Goal: Information Seeking & Learning: Learn about a topic

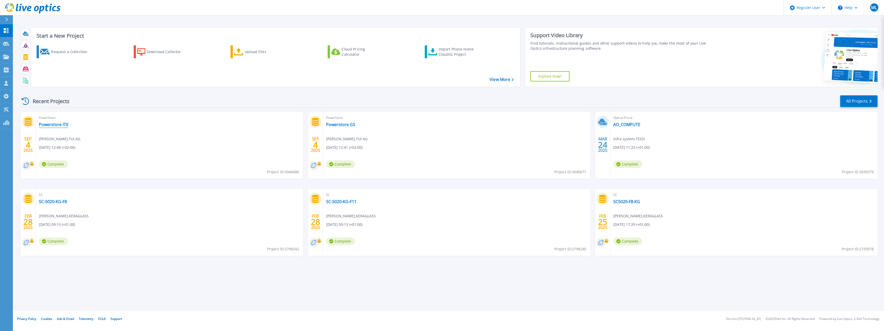
click at [49, 124] on link "Powerstore ITX" at bounding box center [53, 124] width 29 height 5
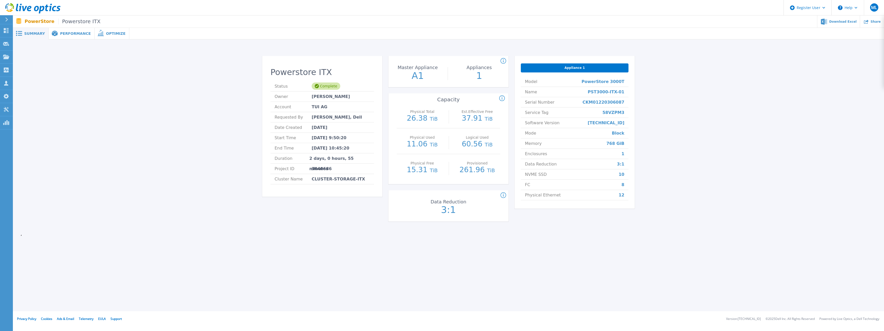
click at [73, 32] on span "Performance" at bounding box center [75, 34] width 31 height 4
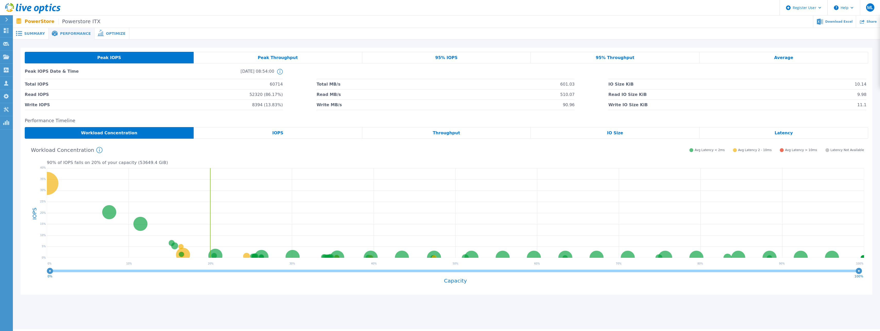
click at [100, 31] on div "Optimize" at bounding box center [112, 34] width 35 height 12
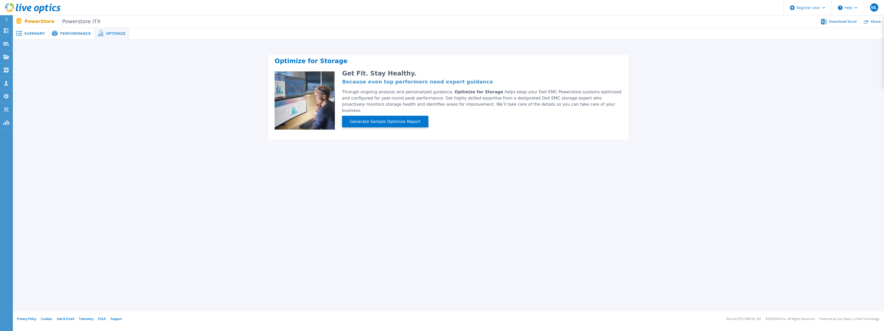
click at [67, 30] on div "Performance" at bounding box center [72, 34] width 46 height 12
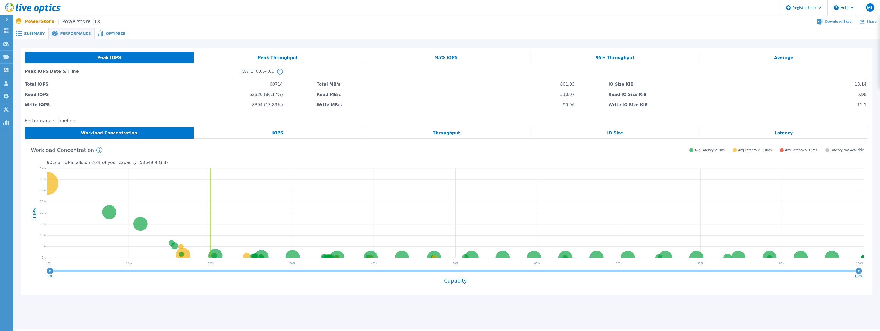
click at [155, 108] on li "Write IOPS 8394 (13.83%)" at bounding box center [154, 105] width 258 height 10
drag, startPoint x: 155, startPoint y: 108, endPoint x: 140, endPoint y: 101, distance: 17.1
click at [140, 101] on li "Write IOPS 8394 (13.83%)" at bounding box center [154, 105] width 258 height 10
click at [254, 131] on div "IOPS" at bounding box center [278, 133] width 169 height 12
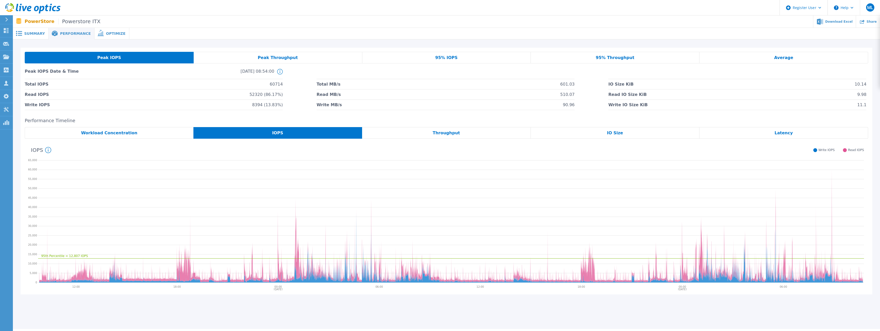
click at [419, 132] on div "Throughput" at bounding box center [446, 133] width 169 height 12
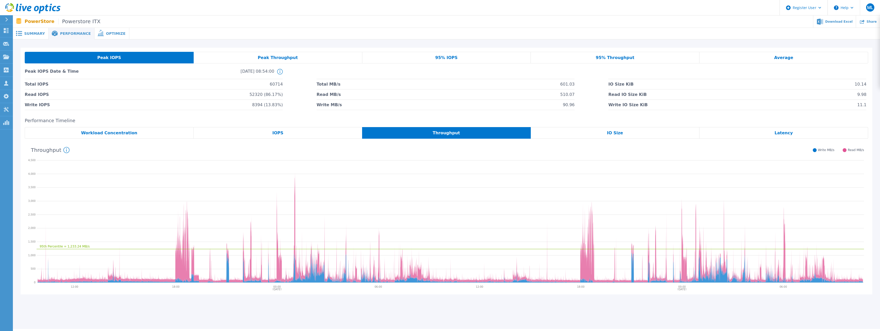
click at [53, 33] on icon at bounding box center [55, 34] width 6 height 6
click at [37, 32] on span "Summary" at bounding box center [34, 34] width 21 height 4
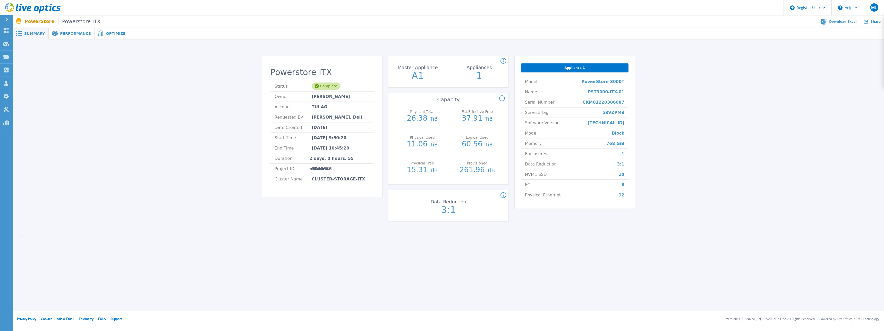
click at [74, 30] on div "Performance" at bounding box center [72, 34] width 46 height 12
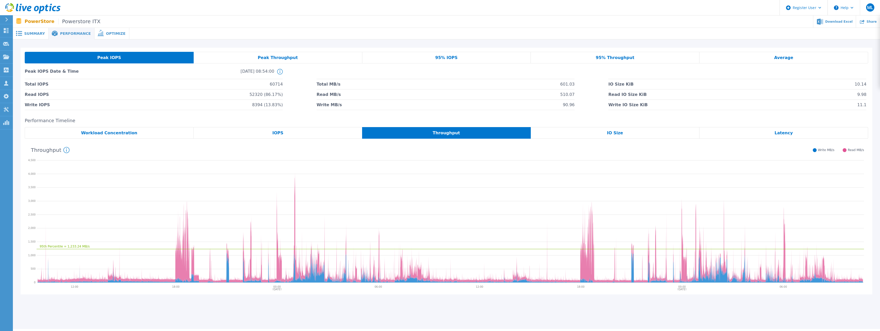
click at [757, 63] on div "Average" at bounding box center [783, 58] width 169 height 12
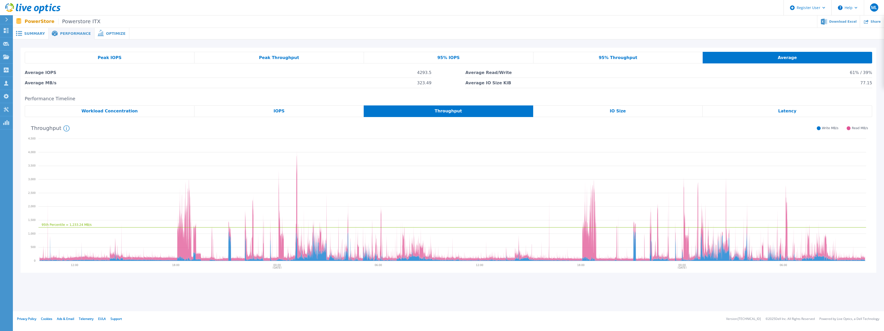
click at [646, 111] on div "IO Size" at bounding box center [617, 111] width 169 height 12
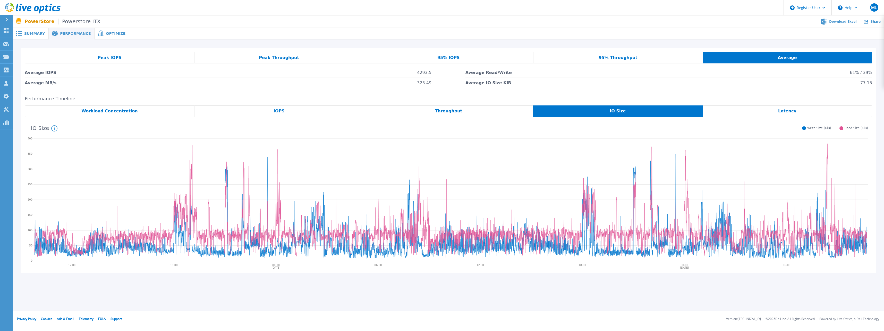
click at [769, 108] on div "Latency" at bounding box center [786, 111] width 169 height 12
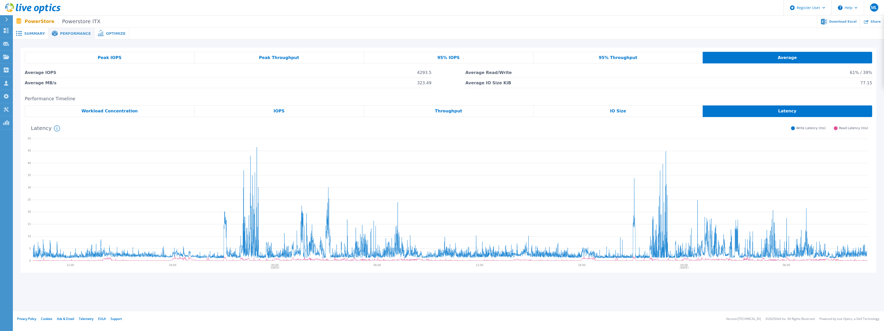
click at [112, 59] on span "Peak IOPS" at bounding box center [110, 58] width 24 height 4
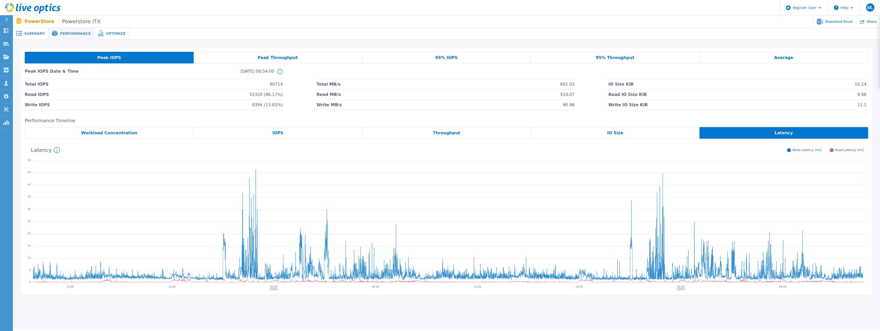
click at [113, 129] on div "Workload Concentration" at bounding box center [109, 133] width 169 height 12
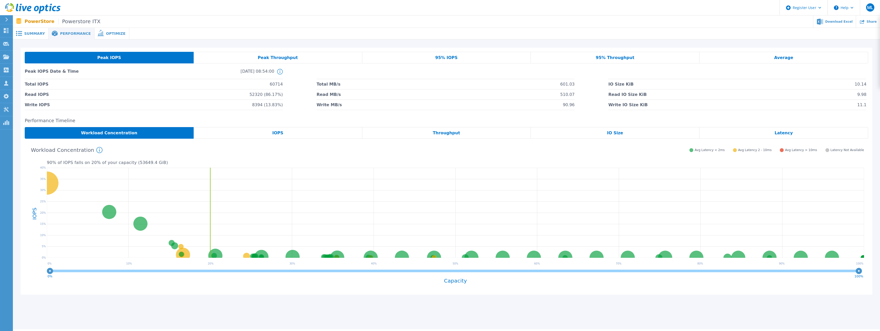
click at [142, 114] on div "Peak IOPS Peak Throughput 95% IOPS 95% Throughput Average Peak IOPS Date & Time…" at bounding box center [447, 171] width 852 height 247
drag, startPoint x: 142, startPoint y: 114, endPoint x: 134, endPoint y: 114, distance: 8.5
click at [134, 114] on div "Peak IOPS Peak Throughput 95% IOPS 95% Throughput Average Peak IOPS Date & Time…" at bounding box center [447, 171] width 852 height 247
click at [241, 53] on div "Peak Throughput" at bounding box center [278, 58] width 169 height 12
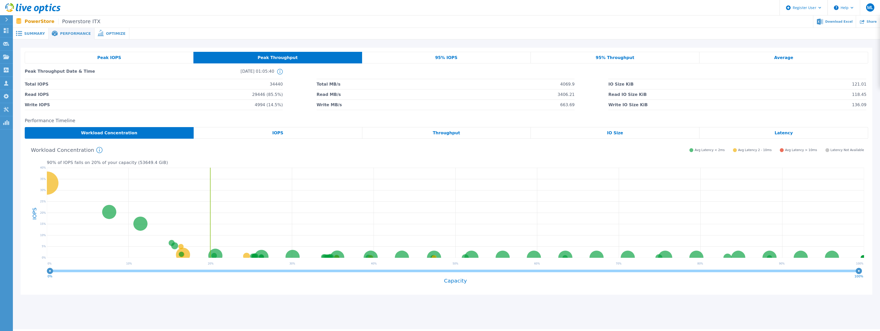
click at [382, 57] on div "95% IOPS" at bounding box center [446, 58] width 169 height 12
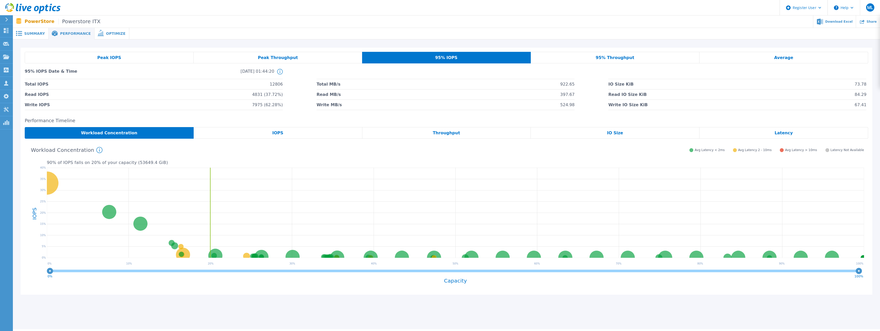
click at [238, 54] on div "Peak Throughput" at bounding box center [278, 58] width 168 height 12
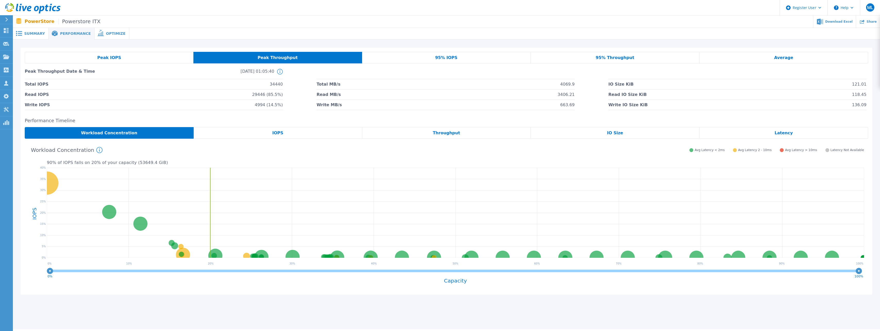
click at [465, 61] on div "95% IOPS" at bounding box center [446, 58] width 169 height 12
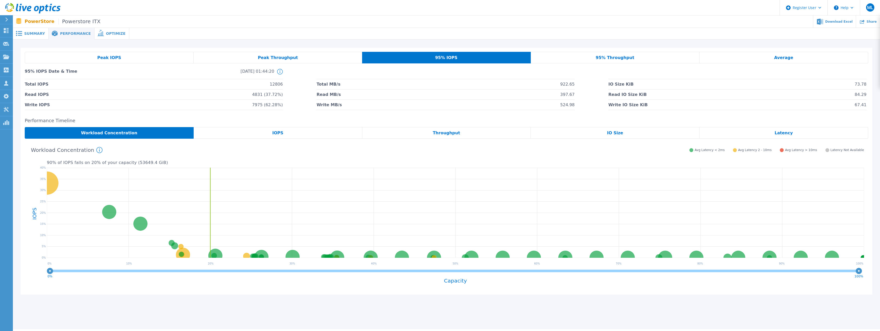
click at [564, 52] on div "Peak IOPS Peak Throughput 95% IOPS 95% Throughput Average 95% IOPS Date & Time …" at bounding box center [447, 81] width 852 height 66
click at [606, 56] on span "95% Throughput" at bounding box center [615, 58] width 39 height 4
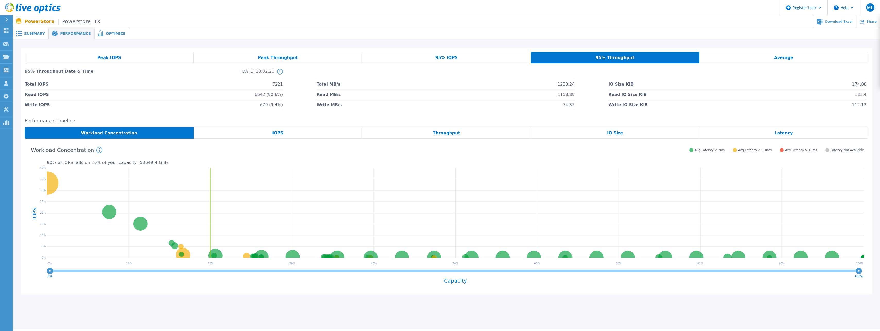
click at [793, 63] on div "Average" at bounding box center [783, 58] width 169 height 12
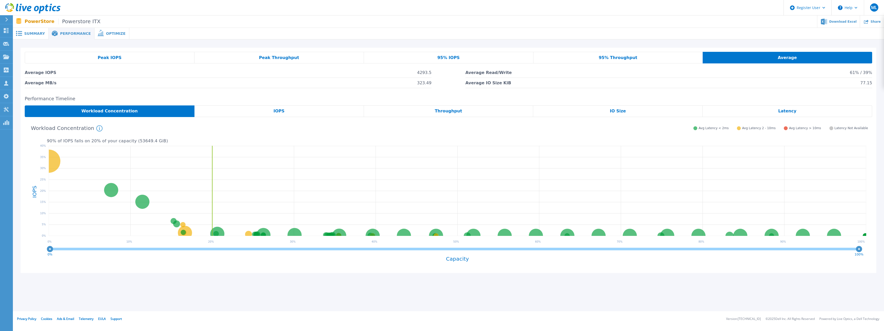
click at [82, 60] on div "Peak IOPS" at bounding box center [110, 58] width 170 height 12
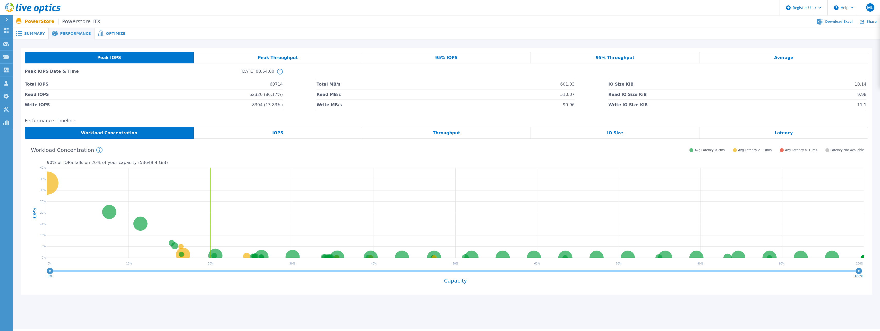
click at [129, 35] on div at bounding box center [504, 34] width 751 height 12
click at [98, 36] on div "Optimize" at bounding box center [112, 34] width 35 height 12
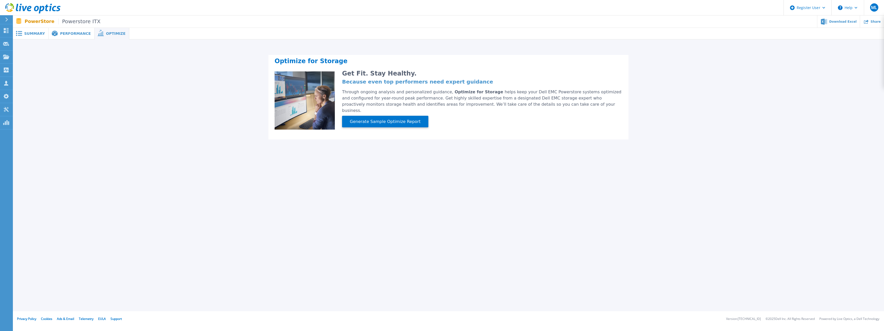
click at [208, 142] on div "Optimize for Storage Get Fit. Stay Healthy. Because even top performers need ex…" at bounding box center [448, 93] width 871 height 108
click at [207, 142] on div "Optimize for Storage Get Fit. Stay Healthy. Because even top performers need ex…" at bounding box center [448, 93] width 871 height 108
click at [378, 119] on button "Generate Sample Optimize Report" at bounding box center [385, 122] width 86 height 12
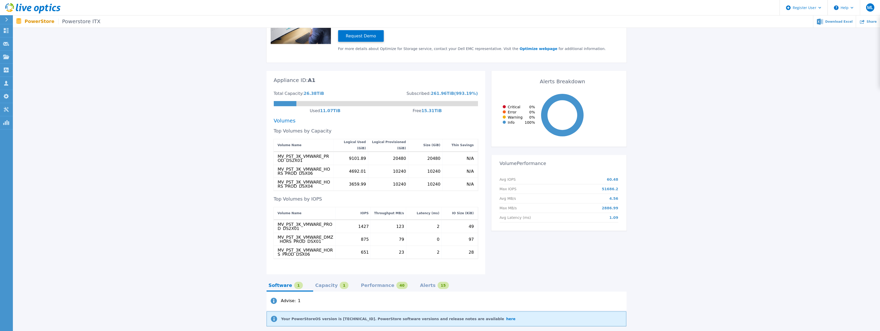
scroll to position [123, 0]
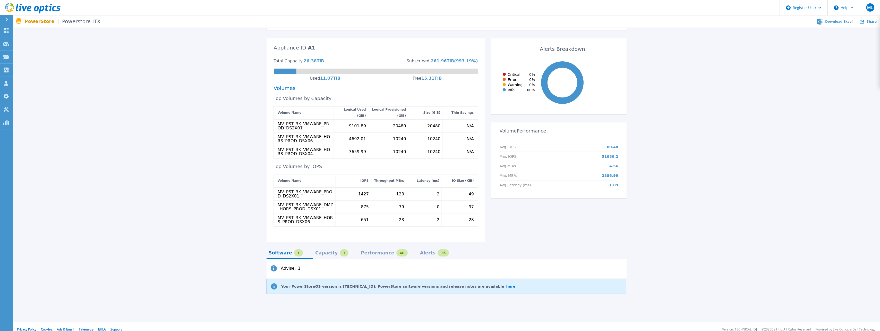
click at [379, 249] on div "Performance 40" at bounding box center [384, 252] width 47 height 7
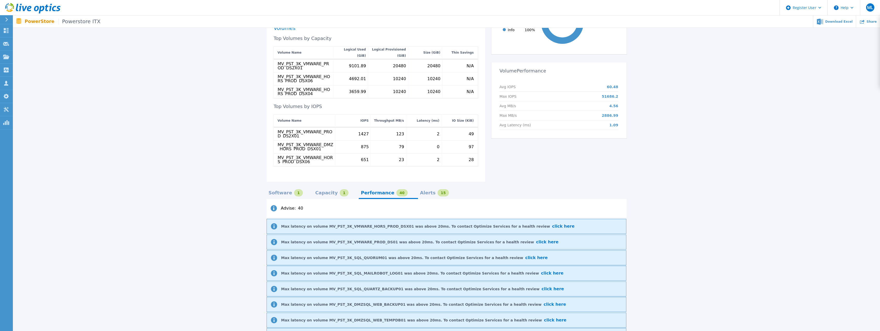
scroll to position [226, 0]
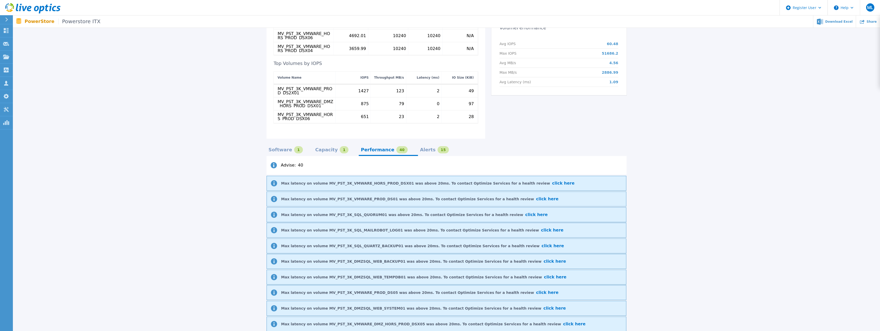
click at [214, 178] on div "Optimize for Storage Get Fit. Stay Healthy. Because even top performers need ex…" at bounding box center [447, 310] width 852 height 977
drag, startPoint x: 214, startPoint y: 178, endPoint x: 200, endPoint y: 171, distance: 16.0
click at [200, 171] on div "Optimize for Storage Get Fit. Stay Healthy. Because even top performers need ex…" at bounding box center [447, 310] width 852 height 977
click at [420, 148] on div "Alerts" at bounding box center [428, 150] width 16 height 4
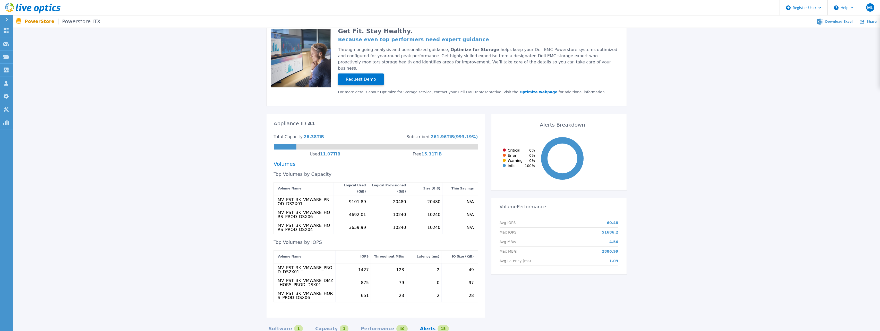
scroll to position [0, 0]
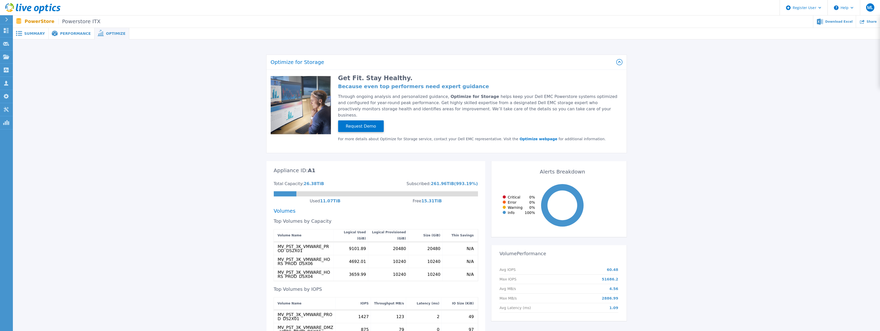
click at [57, 37] on div "Performance" at bounding box center [72, 34] width 46 height 12
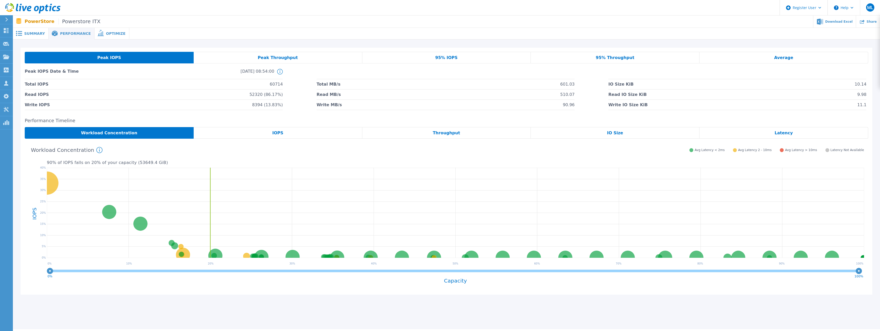
click at [36, 35] on span "Summary" at bounding box center [34, 34] width 21 height 4
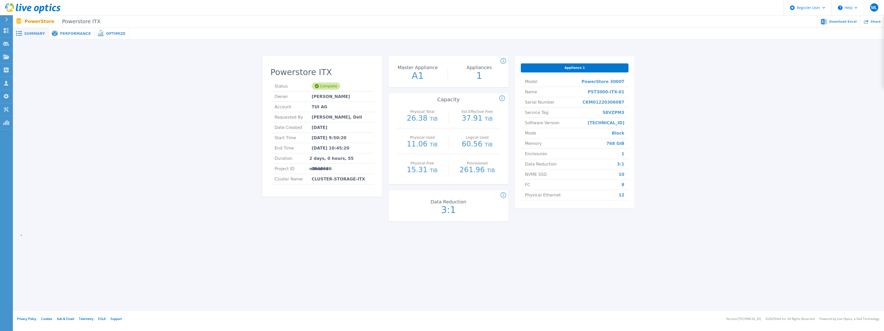
click at [505, 59] on icon at bounding box center [503, 61] width 6 height 6
click at [379, 155] on div "Powerstore ITX Status Complete Owner [PERSON_NAME] Account TUI AG Requested By …" at bounding box center [322, 127] width 120 height 137
drag, startPoint x: 379, startPoint y: 155, endPoint x: 328, endPoint y: 155, distance: 50.7
click at [328, 155] on span "2 days, 0 hours, 55 minutes" at bounding box center [339, 158] width 61 height 10
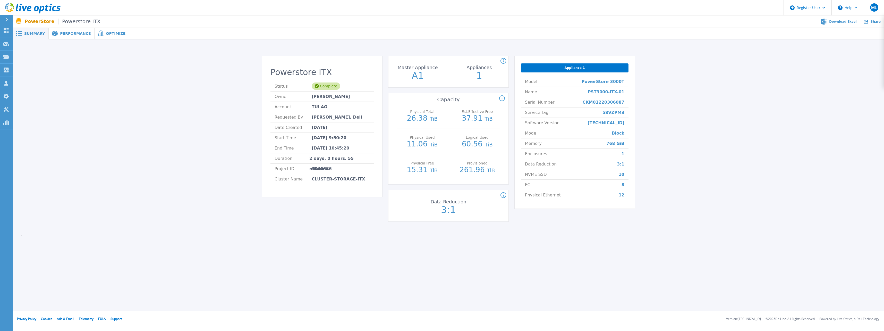
click at [71, 34] on span "Performance" at bounding box center [75, 34] width 31 height 4
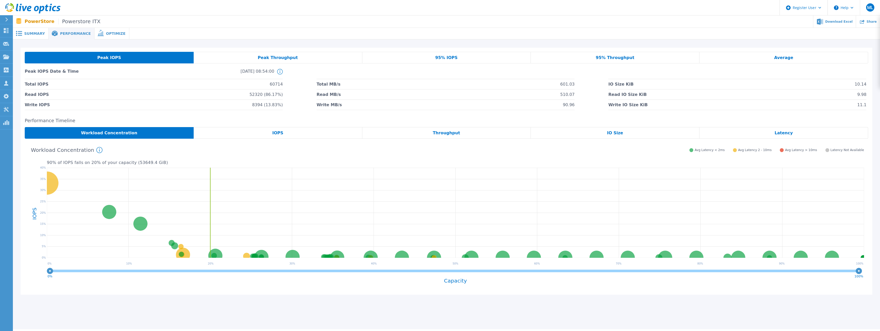
click at [233, 60] on div "Peak Throughput" at bounding box center [278, 58] width 169 height 12
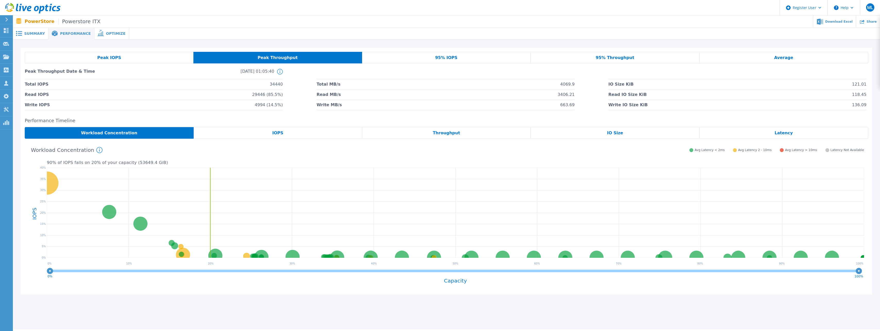
click at [265, 136] on div "IOPS" at bounding box center [278, 133] width 169 height 12
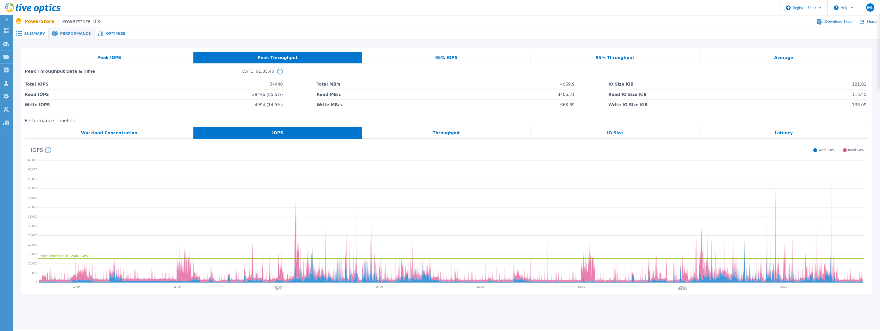
click at [242, 113] on div "Peak IOPS Peak Throughput 95% IOPS 95% Throughput Average Peak Throughput Date …" at bounding box center [447, 81] width 852 height 66
click at [231, 111] on div "Peak IOPS Peak Throughput 95% IOPS 95% Throughput Average Peak Throughput Date …" at bounding box center [447, 81] width 852 height 66
click at [605, 57] on span "95% Throughput" at bounding box center [615, 58] width 39 height 4
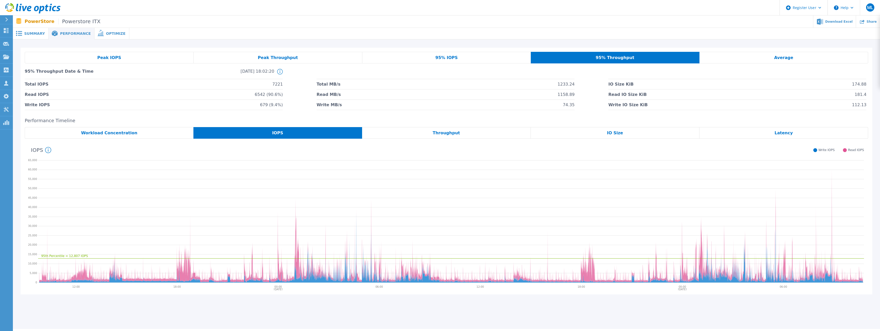
click at [623, 136] on div "IO Size" at bounding box center [615, 133] width 169 height 12
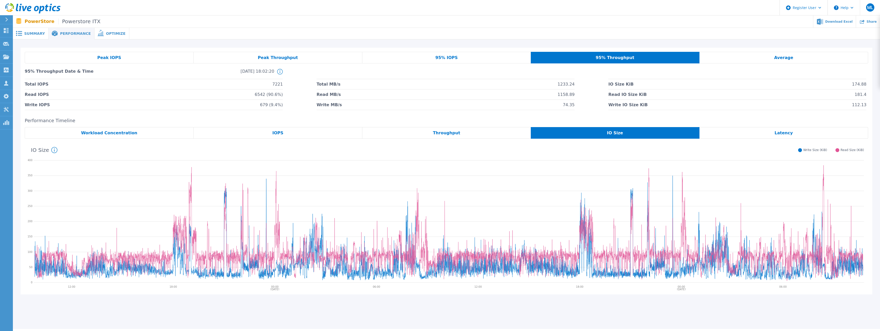
click at [751, 132] on div "Latency" at bounding box center [783, 133] width 169 height 12
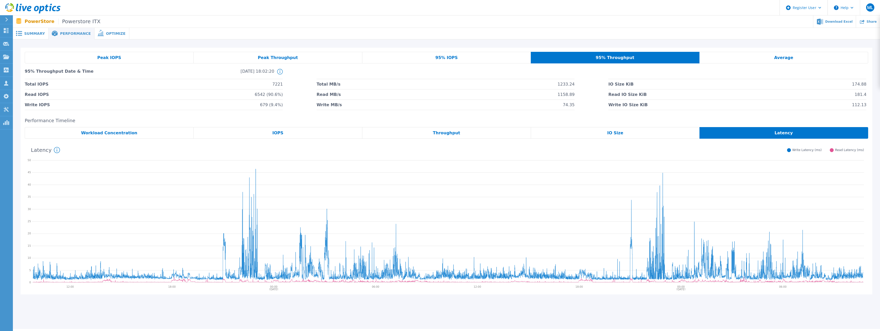
click at [744, 61] on div "Average" at bounding box center [783, 58] width 169 height 12
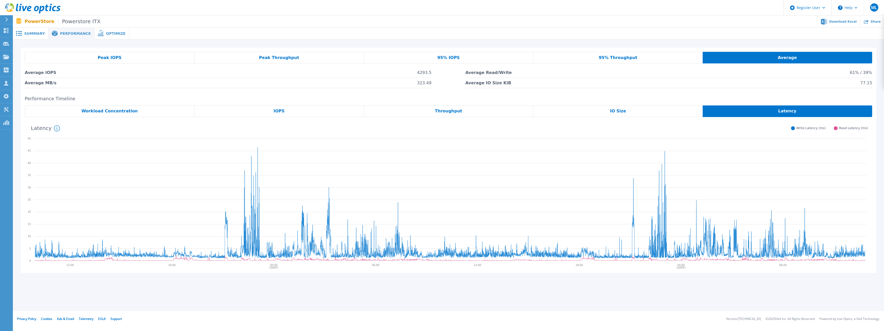
click at [46, 19] on p "PowerStore Powerstore ITX" at bounding box center [63, 22] width 76 height 6
click at [29, 35] on span "Summary" at bounding box center [34, 34] width 21 height 4
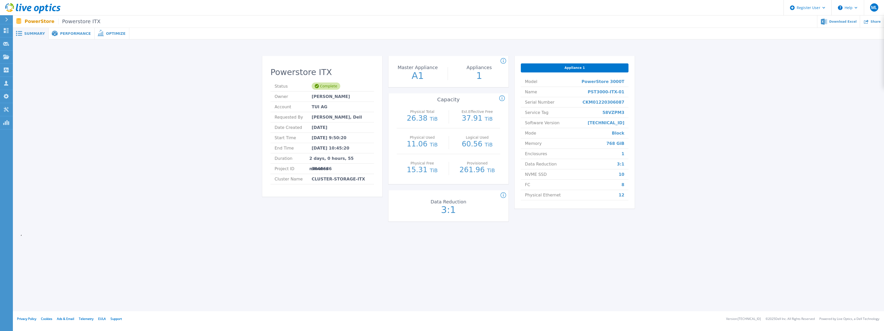
click at [10, 20] on div at bounding box center [9, 19] width 8 height 9
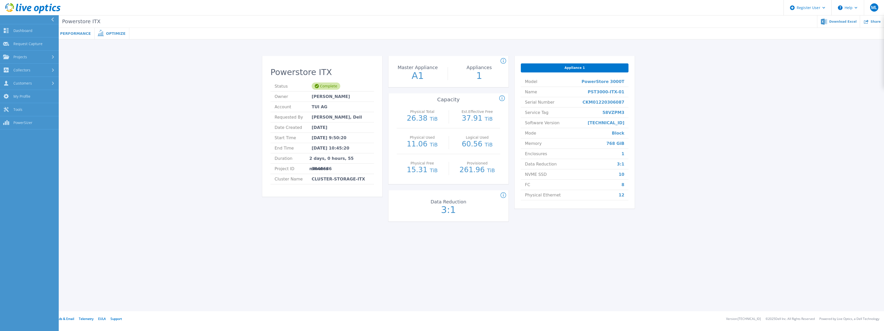
click at [52, 18] on icon at bounding box center [52, 20] width 3 height 4
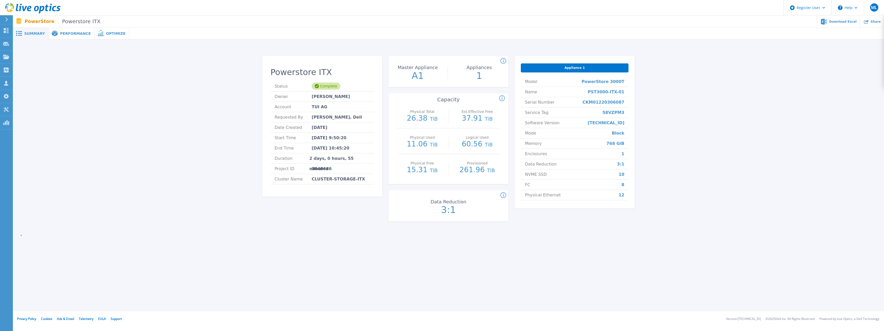
click at [87, 59] on div "Powerstore ITX Status Complete Owner [PERSON_NAME] Account TUI AG Requested By …" at bounding box center [448, 140] width 855 height 184
click at [69, 56] on div "Powerstore ITX Status Complete Owner [PERSON_NAME] Account TUI AG Requested By …" at bounding box center [448, 140] width 855 height 184
click at [177, 134] on div "Powerstore ITX Status Complete Owner [PERSON_NAME] Account TUI AG Requested By …" at bounding box center [448, 140] width 855 height 184
drag, startPoint x: 177, startPoint y: 134, endPoint x: 145, endPoint y: 122, distance: 33.8
click at [145, 122] on div "Powerstore ITX Status Complete Owner [PERSON_NAME] Account TUI AG Requested By …" at bounding box center [448, 140] width 855 height 184
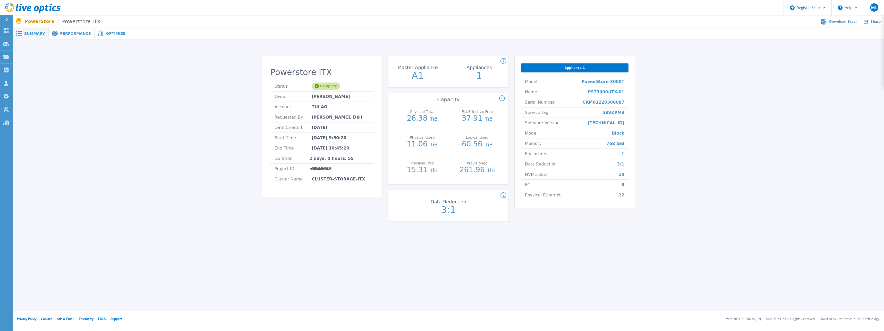
click at [71, 37] on div "Performance" at bounding box center [72, 34] width 46 height 12
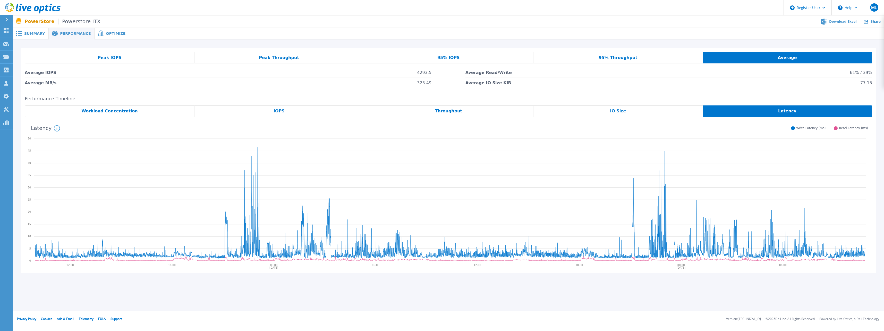
click at [119, 112] on span "Workload Concentration" at bounding box center [109, 111] width 56 height 4
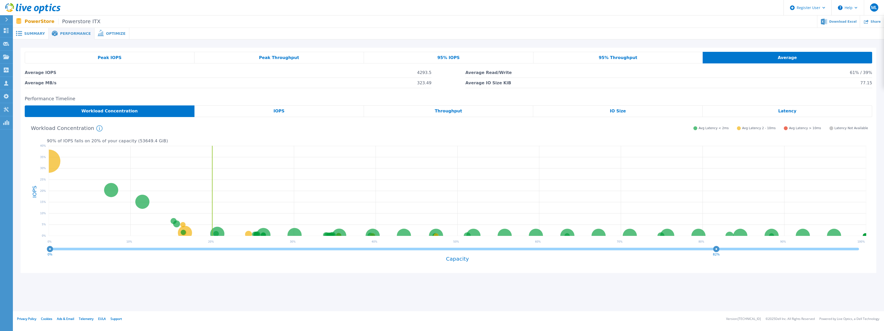
drag, startPoint x: 857, startPoint y: 249, endPoint x: 709, endPoint y: 250, distance: 148.3
click at [714, 250] on circle at bounding box center [716, 249] width 4 height 4
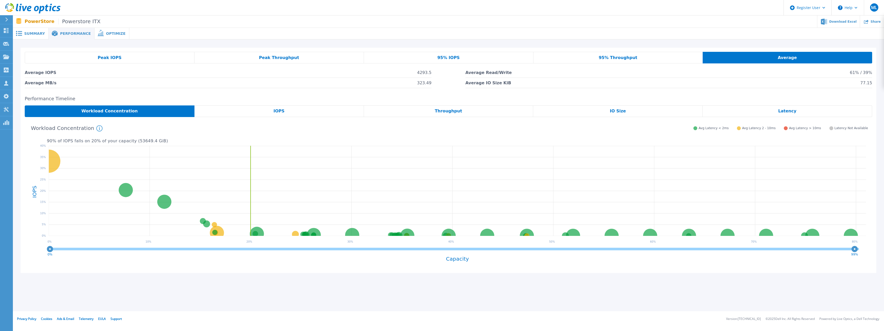
drag, startPoint x: 710, startPoint y: 250, endPoint x: 870, endPoint y: 251, distance: 159.7
click at [870, 251] on div "PST3000-ITX-01 MV_PST_3K_VMWARE_HORS_PROD_DSX06 10240 GiB 15.17 % of total IOPS…" at bounding box center [448, 195] width 847 height 148
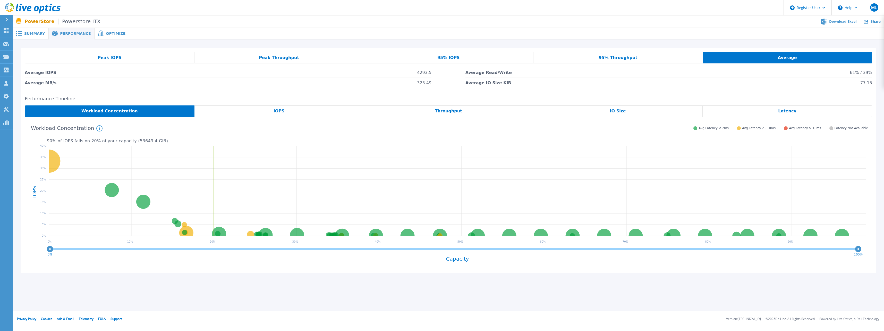
drag, startPoint x: 853, startPoint y: 248, endPoint x: 862, endPoint y: 250, distance: 8.5
click at [862, 250] on icon "0% 100%" at bounding box center [457, 250] width 821 height 10
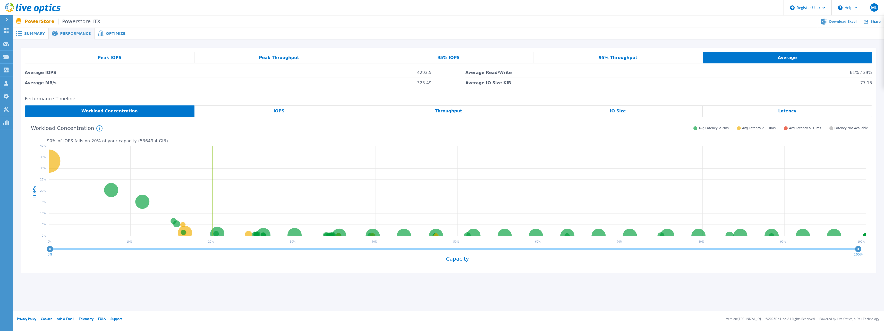
click at [413, 74] on li "Average IOPS 4293.5" at bounding box center [228, 72] width 407 height 10
drag, startPoint x: 413, startPoint y: 74, endPoint x: 373, endPoint y: 76, distance: 39.7
click at [373, 76] on li "Average IOPS 4293.5" at bounding box center [228, 72] width 407 height 10
click at [107, 36] on div "Optimize" at bounding box center [112, 34] width 35 height 12
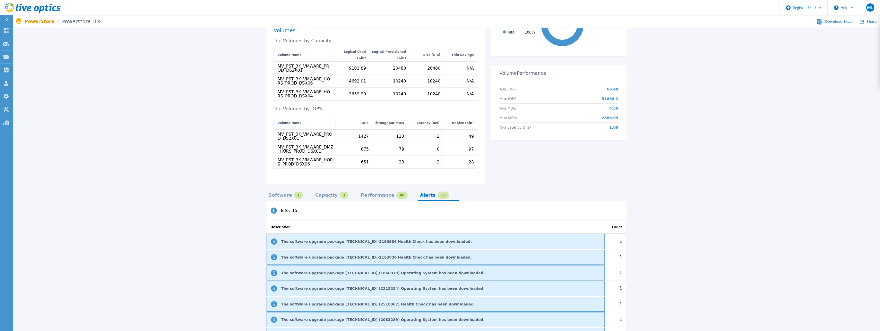
scroll to position [232, 0]
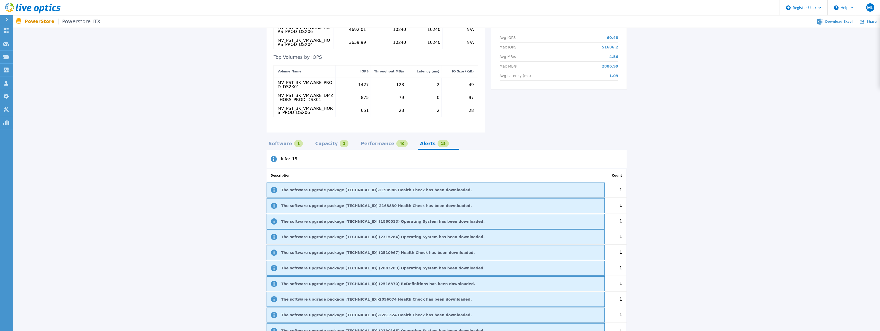
click at [323, 141] on div "Capacity" at bounding box center [326, 143] width 23 height 4
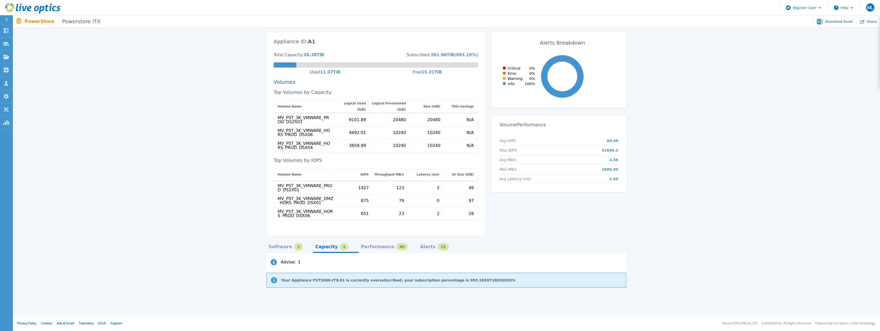
scroll to position [123, 0]
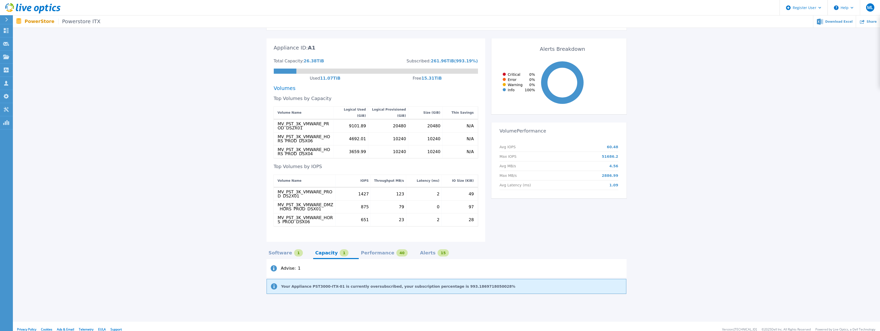
click at [275, 251] on div "Software" at bounding box center [281, 253] width 24 height 4
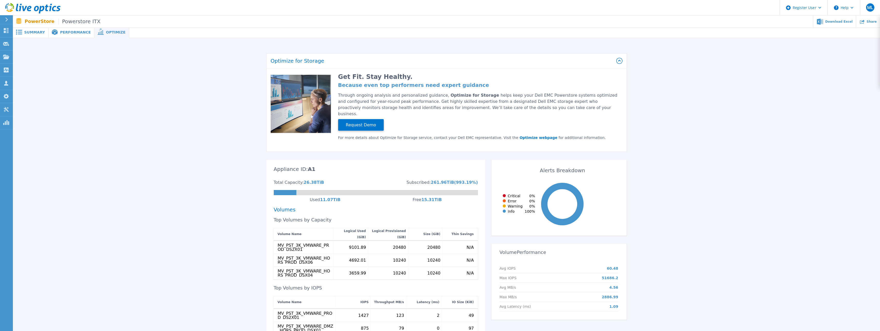
scroll to position [0, 0]
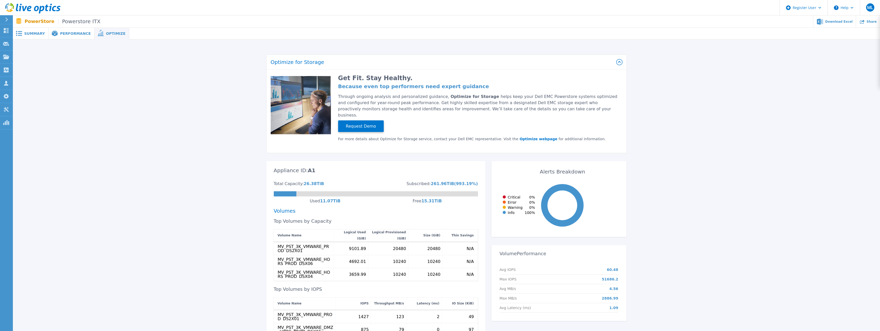
click at [79, 34] on span "Performance" at bounding box center [75, 34] width 31 height 4
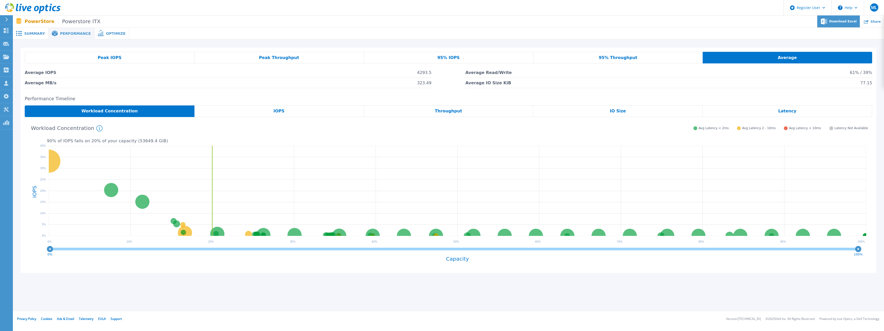
click at [843, 21] on span "Download Excel" at bounding box center [842, 21] width 27 height 3
click at [243, 110] on div "IOPS" at bounding box center [278, 111] width 169 height 12
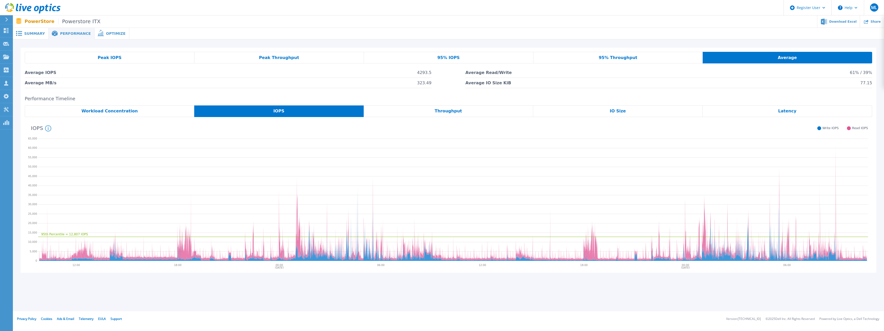
click at [158, 114] on div "Workload Concentration" at bounding box center [109, 111] width 169 height 12
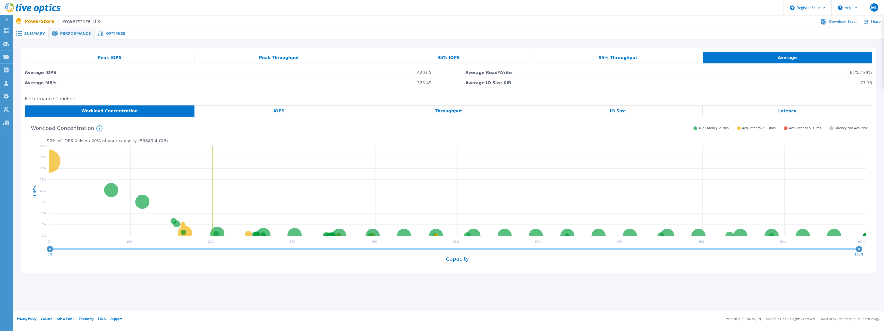
click at [292, 119] on div "90 % of IOPS falls on 20 % of your capacity ( 53649.4 GiB ) Workload Concentrat…" at bounding box center [448, 193] width 847 height 152
click at [293, 115] on div "IOPS" at bounding box center [278, 111] width 169 height 12
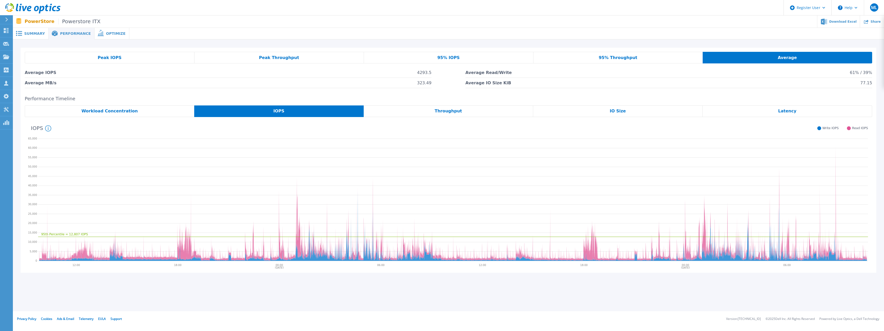
click at [479, 117] on div "95th Percentile = 12,807 IOPS [DATE] [DATE] 12:00 18:00 00:00 06:00 12:00 18:00…" at bounding box center [448, 192] width 847 height 151
click at [471, 110] on div "Throughput" at bounding box center [448, 111] width 169 height 12
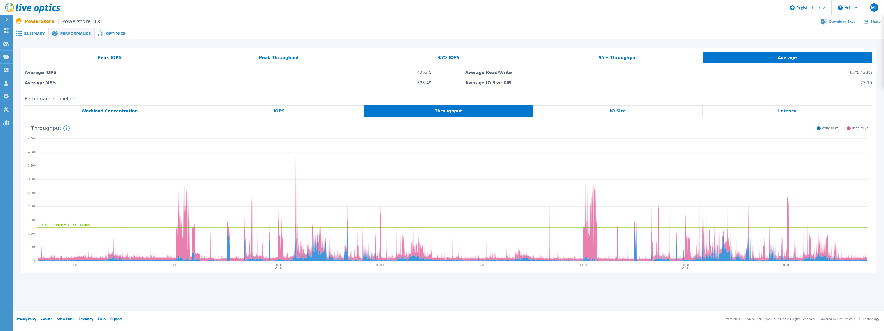
click at [433, 57] on div "95% IOPS" at bounding box center [448, 58] width 169 height 12
